Goal: Information Seeking & Learning: Learn about a topic

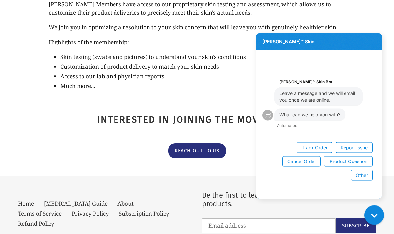
scroll to position [128, 0]
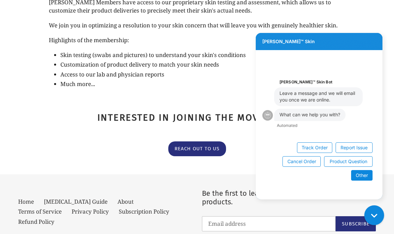
click at [362, 181] on button "Other" at bounding box center [361, 175] width 21 height 11
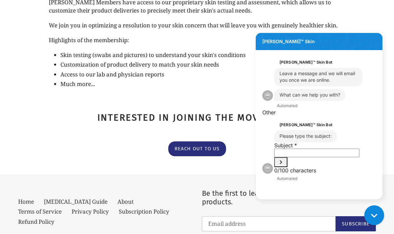
click at [292, 157] on input "Subject" at bounding box center [316, 153] width 85 height 9
type input "Curious to learn more about membership"
click at [285, 166] on icon "Submit Subject" at bounding box center [281, 162] width 8 height 8
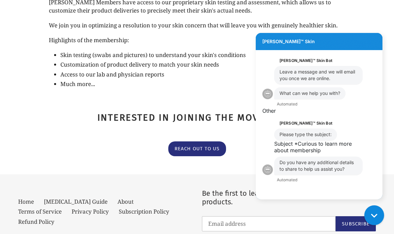
scroll to position [2, 0]
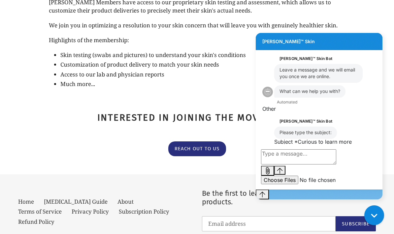
click at [291, 165] on textarea "live chat message input" at bounding box center [298, 156] width 75 height 15
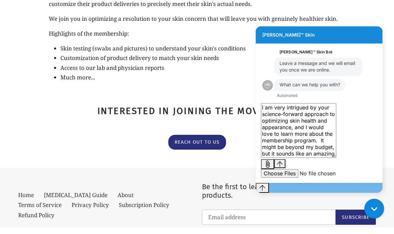
type textarea "I am very intrigued by your science-forward approach to optimizing skin health …"
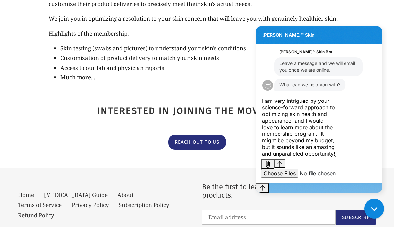
click at [369, 169] on div "Conversation messages" at bounding box center [319, 164] width 116 height 10
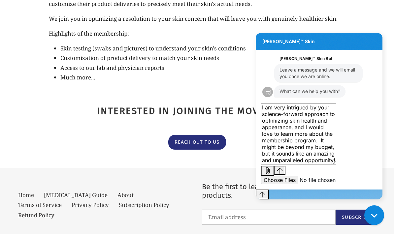
click at [283, 174] on icon "Send message" at bounding box center [280, 171] width 6 height 6
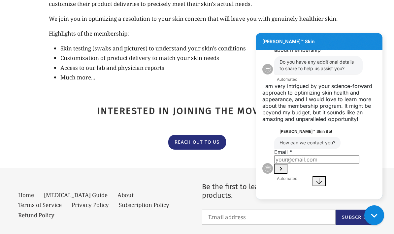
scroll to position [120, 0]
click at [292, 164] on input "Email" at bounding box center [316, 159] width 85 height 9
type input "melissa@thebeautylibrarian.com"
click at [282, 170] on icon "Submit Email" at bounding box center [281, 169] width 2 height 4
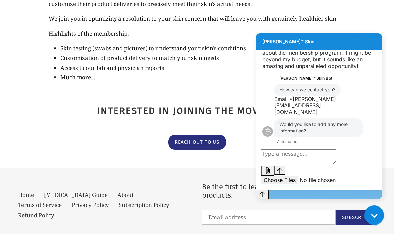
scroll to position [154, 0]
click at [275, 165] on textarea "live chat message input" at bounding box center [298, 156] width 75 height 15
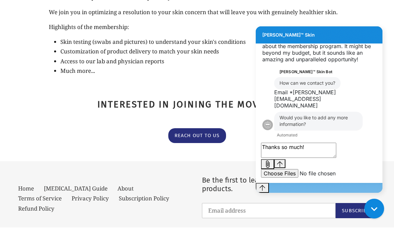
type textarea "Thanks so much!"
click at [283, 167] on icon "Send message" at bounding box center [280, 164] width 6 height 6
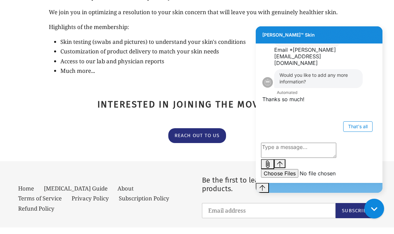
scroll to position [141, 0]
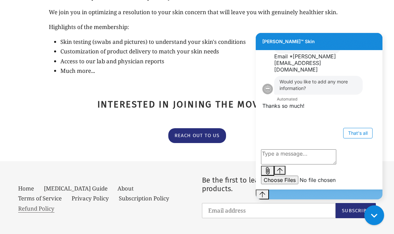
click at [54, 207] on link "Refund Policy" at bounding box center [36, 209] width 36 height 8
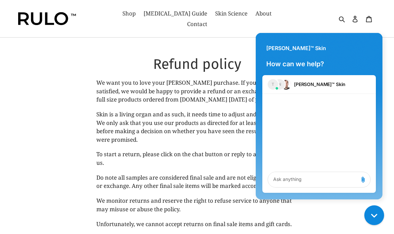
click at [292, 82] on div "N T Rulo™ Skin" at bounding box center [318, 84] width 113 height 19
click at [280, 84] on div "N" at bounding box center [279, 84] width 11 height 11
click at [309, 84] on h2 "[PERSON_NAME]™ Skin" at bounding box center [319, 84] width 51 height 7
click at [304, 85] on h2 "[PERSON_NAME]™ Skin" at bounding box center [319, 84] width 51 height 7
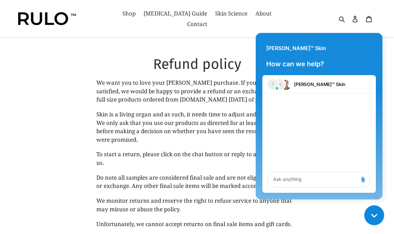
click at [282, 47] on span "[PERSON_NAME]™ Skin" at bounding box center [296, 48] width 60 height 9
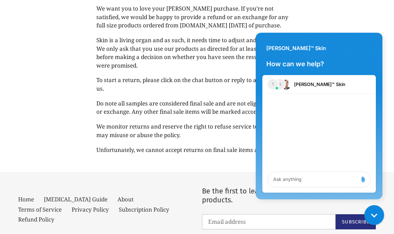
scroll to position [76, 0]
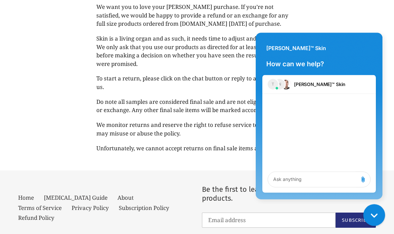
click at [375, 214] on icon "Gorgias live chat" at bounding box center [373, 214] width 7 height 7
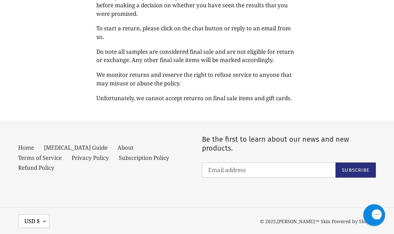
scroll to position [130, 0]
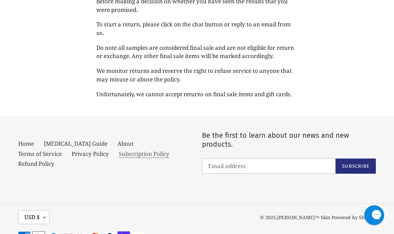
click at [119, 158] on link "Subscription Policy" at bounding box center [144, 154] width 50 height 8
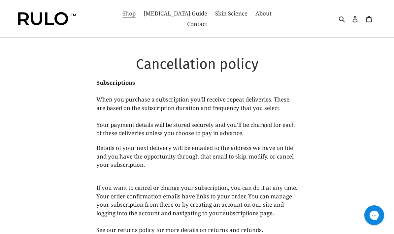
click at [126, 16] on span "Shop" at bounding box center [128, 14] width 13 height 8
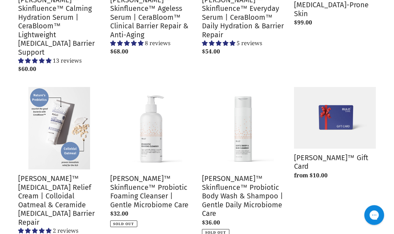
scroll to position [220, 0]
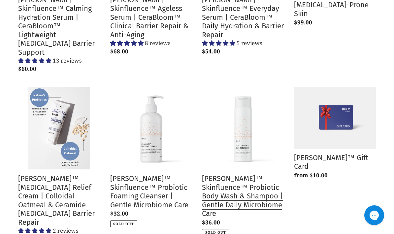
click at [252, 157] on link "[PERSON_NAME]™ Skinfluence™ Probiotic Body Wash & Shampoo | Gentle Daily Microb…" at bounding box center [243, 161] width 82 height 149
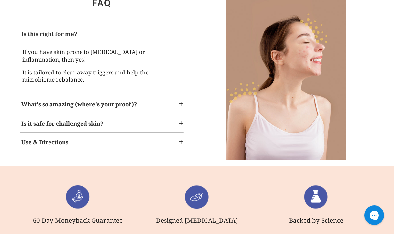
scroll to position [588, 0]
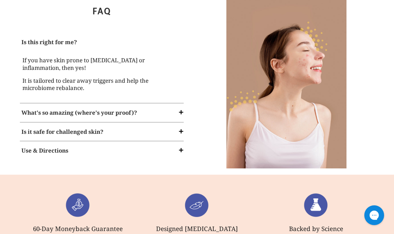
click at [178, 109] on span at bounding box center [181, 112] width 7 height 7
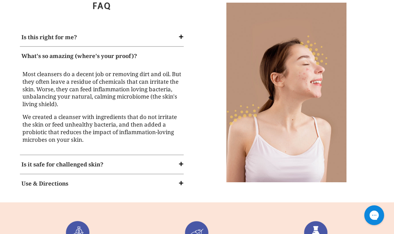
click at [183, 157] on div "Is it safe for challenged skin?" at bounding box center [101, 164] width 167 height 15
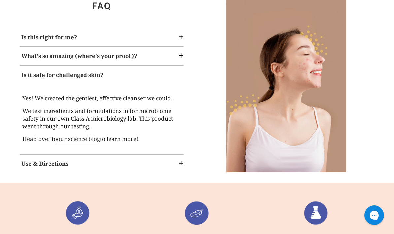
click at [183, 160] on span at bounding box center [181, 163] width 7 height 7
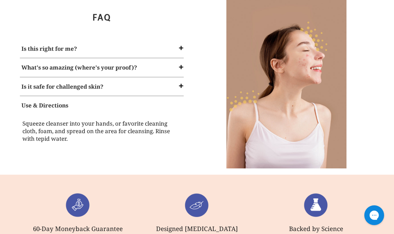
click at [179, 83] on span at bounding box center [181, 86] width 7 height 7
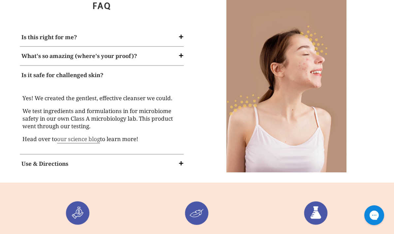
click at [81, 135] on link "our science blog" at bounding box center [78, 139] width 43 height 8
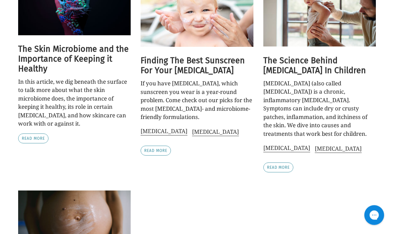
scroll to position [140, 0]
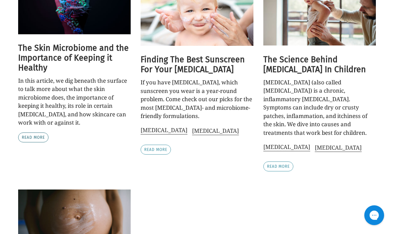
click at [30, 133] on link "Read more" at bounding box center [33, 138] width 30 height 10
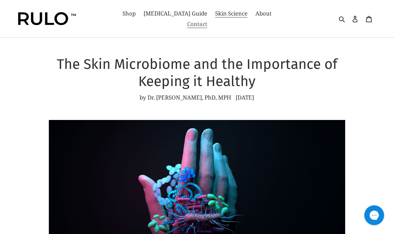
click at [207, 20] on span "Contact" at bounding box center [197, 24] width 20 height 8
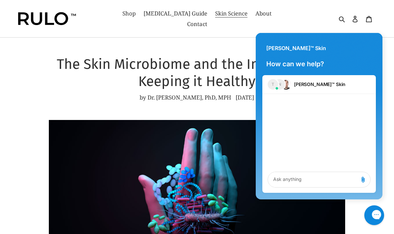
click at [300, 85] on h2 "[PERSON_NAME]™ Skin" at bounding box center [319, 84] width 51 height 7
click at [272, 87] on div "T" at bounding box center [272, 84] width 11 height 11
click at [298, 187] on textarea "live chat message input" at bounding box center [312, 179] width 85 height 15
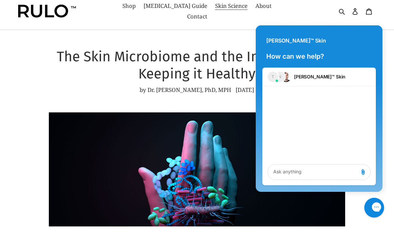
click at [49, 12] on img at bounding box center [47, 18] width 58 height 13
